Goal: Task Accomplishment & Management: Complete application form

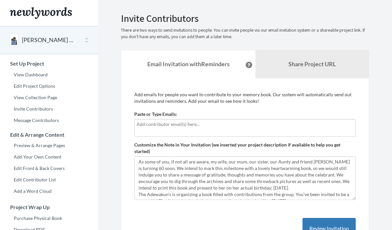
click at [184, 134] on div at bounding box center [245, 128] width 222 height 18
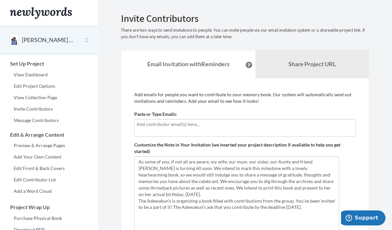
drag, startPoint x: 353, startPoint y: 199, endPoint x: 337, endPoint y: 257, distance: 60.1
click at [337, 230] on html "Main menu Demola’s 60th birthday! Select a project Mausi's 60th Birthday Demola…" at bounding box center [196, 115] width 392 height 230
click at [139, 161] on textarea "As some of you, if not all are aware, my wife, our mum, our sister, our Aunty a…" at bounding box center [236, 208] width 205 height 102
paste textarea "Dear friends and family,"
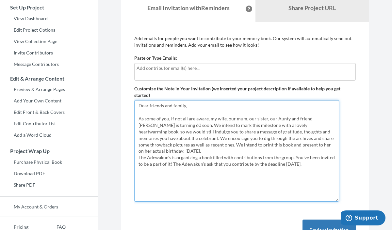
scroll to position [57, 0]
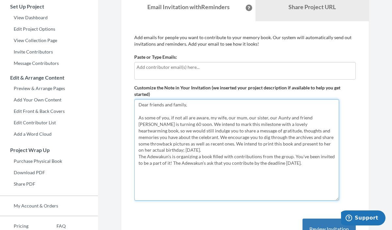
drag, startPoint x: 164, startPoint y: 131, endPoint x: 186, endPoint y: 131, distance: 22.2
click at [186, 131] on textarea "As some of you, if not all are aware, my wife, our mum, our sister, our Aunty a…" at bounding box center [236, 150] width 205 height 102
click at [190, 149] on textarea "As some of you, if not all are aware, my wife, our mum, our sister, our Aunty a…" at bounding box center [236, 150] width 205 height 102
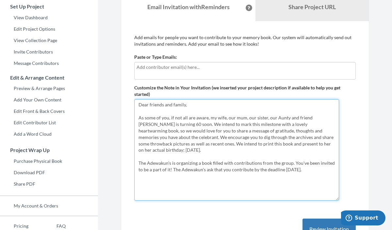
drag, startPoint x: 172, startPoint y: 170, endPoint x: 144, endPoint y: 164, distance: 28.1
click at [145, 164] on textarea "As some of you, if not all are aware, my wife, our mum, our sister, our Aunty a…" at bounding box center [236, 150] width 205 height 102
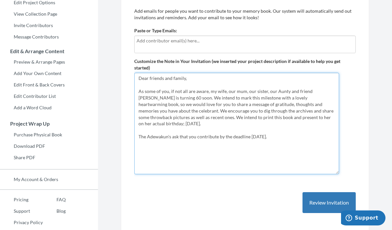
scroll to position [84, 0]
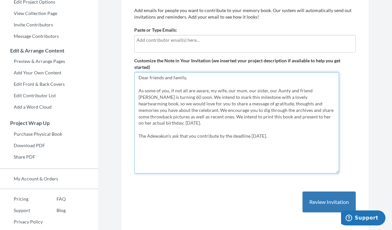
click at [168, 110] on textarea "As some of you, if not all are aware, my wife, our mum, our sister, our Aunty a…" at bounding box center [236, 123] width 205 height 102
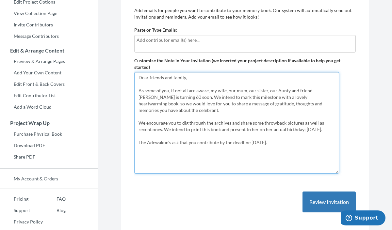
click at [151, 131] on textarea "As some of you, if not all are aware, my wife, our mum, our sister, our Aunty a…" at bounding box center [236, 123] width 205 height 102
paste textarea "Please kindly upload a photo if you have one of you and Demola, and also a trib…"
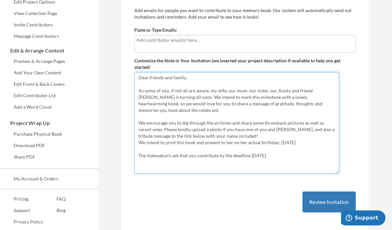
drag, startPoint x: 301, startPoint y: 123, endPoint x: 286, endPoint y: 123, distance: 14.4
click at [286, 123] on textarea "As some of you, if not all are aware, my wife, our mum, our sister, our Aunty a…" at bounding box center [236, 123] width 205 height 102
drag, startPoint x: 265, startPoint y: 137, endPoint x: 179, endPoint y: 131, distance: 86.5
click at [179, 131] on textarea "As some of you, if not all are aware, my wife, our mum, our sister, our Aunty a…" at bounding box center [236, 123] width 205 height 102
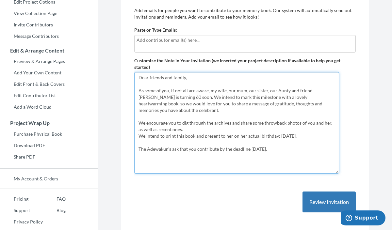
click at [205, 142] on textarea "As some of you, if not all are aware, my wife, our mum, our sister, our Aunty a…" at bounding box center [236, 123] width 205 height 102
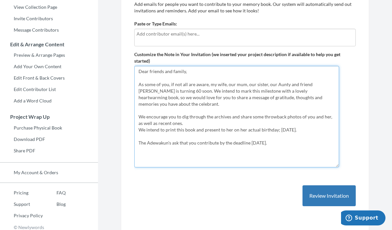
type textarea "Dear friends and family, As some of you, if not all are aware, my wife, our mum…"
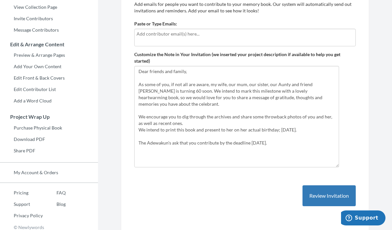
click at [257, 31] on input "text" at bounding box center [245, 33] width 217 height 7
click at [255, 32] on input "text" at bounding box center [245, 33] width 217 height 7
paste input "t"
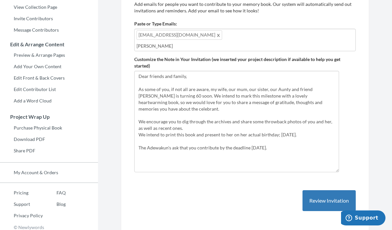
type input "tami"
click at [216, 42] on input "tami" at bounding box center [245, 45] width 217 height 7
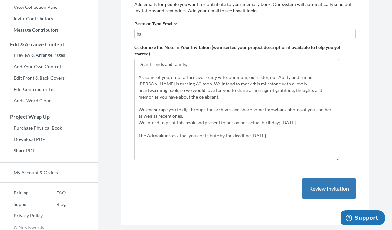
type input "h"
paste input "text"
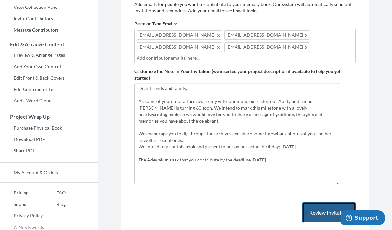
click at [309, 203] on button "Review Invitation" at bounding box center [329, 213] width 53 height 21
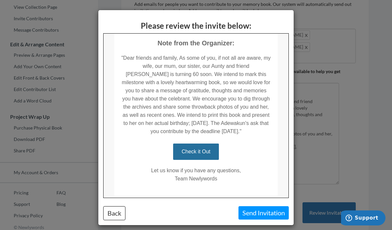
scroll to position [176, 0]
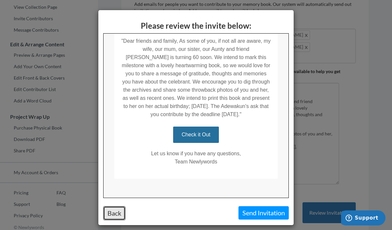
click at [115, 210] on button "Back" at bounding box center [114, 214] width 22 height 14
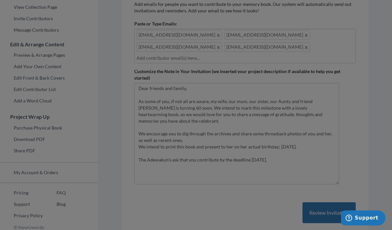
scroll to position [0, 0]
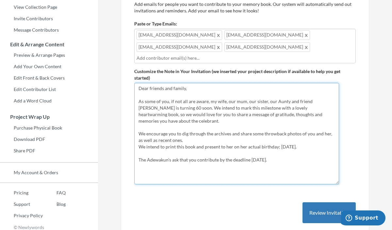
drag, startPoint x: 196, startPoint y: 151, endPoint x: 131, endPoint y: 151, distance: 65.0
click at [131, 151] on div "Add emails for people you want to contribute to your memory book. Our system wi…" at bounding box center [245, 119] width 248 height 262
click at [297, 153] on textarea "As some of you, if not all are aware, my wife, our mum, our sister, our Aunty a…" at bounding box center [236, 134] width 205 height 102
drag, startPoint x: 294, startPoint y: 152, endPoint x: 263, endPoint y: 152, distance: 31.7
click at [263, 152] on textarea "As some of you, if not all are aware, my wife, our mum, our sister, our Aunty a…" at bounding box center [236, 134] width 205 height 102
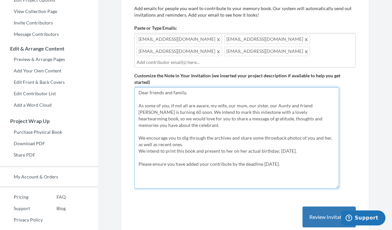
scroll to position [121, 0]
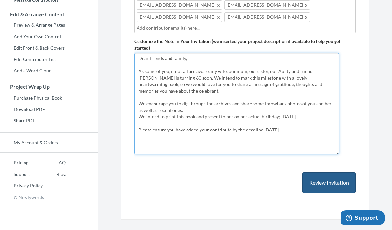
type textarea "Dear friends and family, As some of you, if not all are aware, my wife, our mum…"
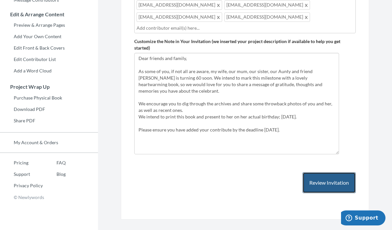
click at [335, 180] on button "Review Invitation" at bounding box center [329, 183] width 53 height 21
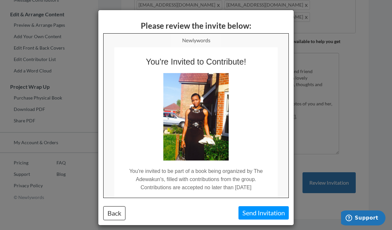
scroll to position [0, 0]
click at [265, 223] on div "Please review the invite below: Back Send Invitation" at bounding box center [195, 117] width 195 height 215
click at [267, 216] on button "Send Invitation" at bounding box center [264, 213] width 50 height 13
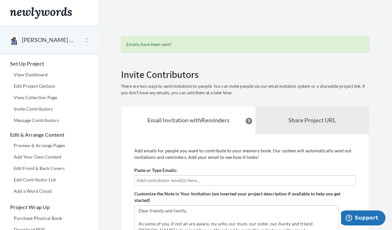
click at [81, 41] on div "[PERSON_NAME] 60th birthday!" at bounding box center [49, 40] width 98 height 28
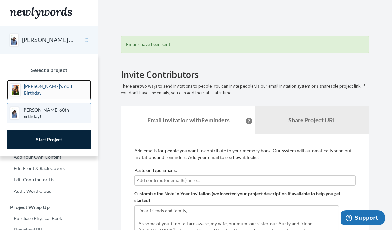
click at [61, 93] on link "[PERSON_NAME]'s 60th Birthday" at bounding box center [49, 90] width 85 height 20
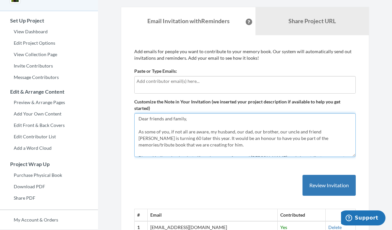
drag, startPoint x: 174, startPoint y: 151, endPoint x: 127, endPoint y: 79, distance: 85.6
click at [127, 79] on div "Add emails for people you want to contribute to your memory book. Our system wi…" at bounding box center [245, 156] width 248 height 243
click at [164, 121] on textarea "Dear friends and family, As some of you, if not all are aware, my husband, our …" at bounding box center [245, 135] width 222 height 44
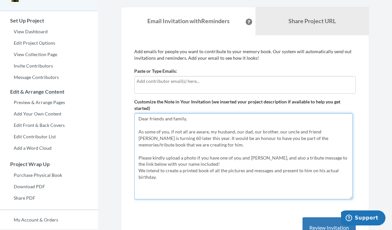
drag, startPoint x: 353, startPoint y: 155, endPoint x: 350, endPoint y: 197, distance: 42.9
click at [350, 197] on textarea "Dear friends and family, As some of you, if not all are aware, my husband, our …" at bounding box center [243, 156] width 219 height 86
drag, startPoint x: 167, startPoint y: 179, endPoint x: 150, endPoint y: 166, distance: 21.5
click at [150, 166] on textarea "Dear friends and family, As some of you, if not all are aware, my husband, our …" at bounding box center [243, 156] width 219 height 86
click at [166, 157] on textarea "Dear friends and family, As some of you, if not all are aware, my husband, our …" at bounding box center [243, 156] width 219 height 86
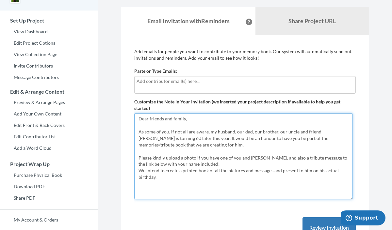
click at [166, 157] on textarea "Dear friends and family, As some of you, if not all are aware, my husband, our …" at bounding box center [243, 156] width 219 height 86
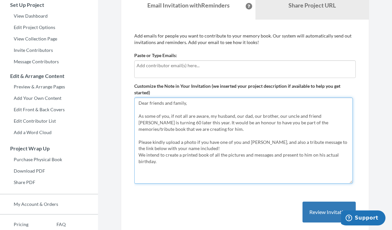
scroll to position [149, 0]
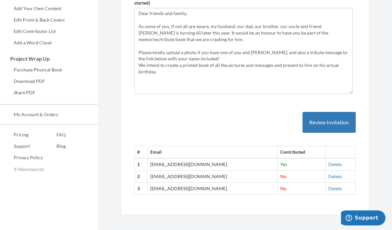
click at [194, 176] on td "[EMAIL_ADDRESS][DOMAIN_NAME]" at bounding box center [212, 177] width 130 height 12
copy tr "[EMAIL_ADDRESS][DOMAIN_NAME]"
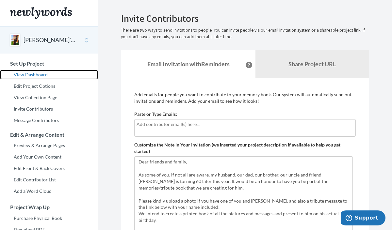
click at [44, 78] on link "View Dashboard" at bounding box center [49, 75] width 98 height 10
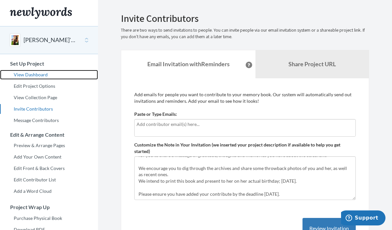
click at [41, 71] on link "View Dashboard" at bounding box center [49, 75] width 98 height 10
